Goal: Information Seeking & Learning: Learn about a topic

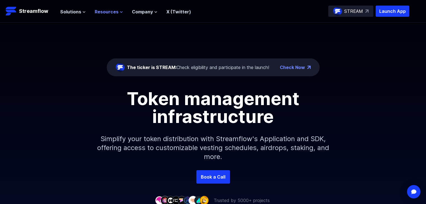
click at [107, 14] on span "Resources" at bounding box center [107, 11] width 24 height 7
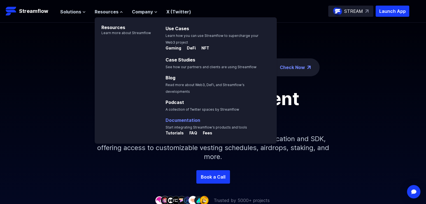
click at [181, 118] on link "Documentation" at bounding box center [182, 121] width 35 height 6
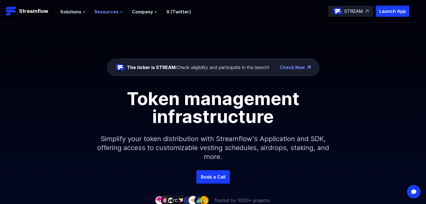
click at [105, 11] on span "Resources" at bounding box center [107, 11] width 24 height 7
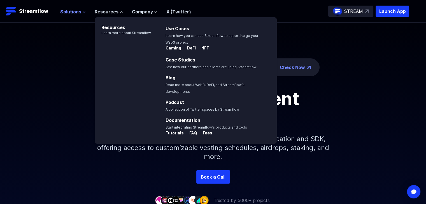
click at [73, 11] on span "Solutions" at bounding box center [70, 11] width 21 height 7
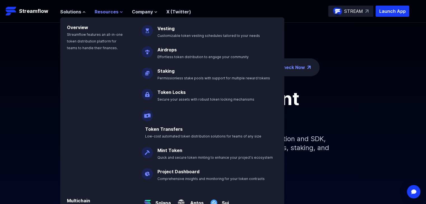
click at [106, 14] on span "Resources" at bounding box center [107, 11] width 24 height 7
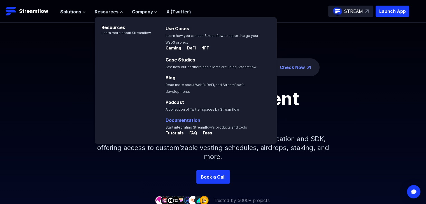
click at [184, 118] on link "Documentation" at bounding box center [182, 121] width 35 height 6
